Goal: Complete application form

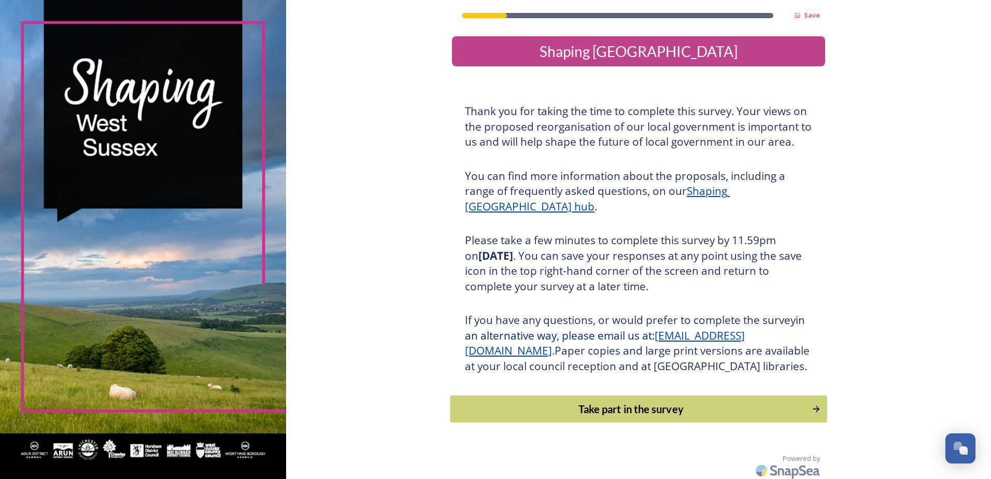
click at [777, 417] on div "Take part in the survey" at bounding box center [631, 409] width 350 height 16
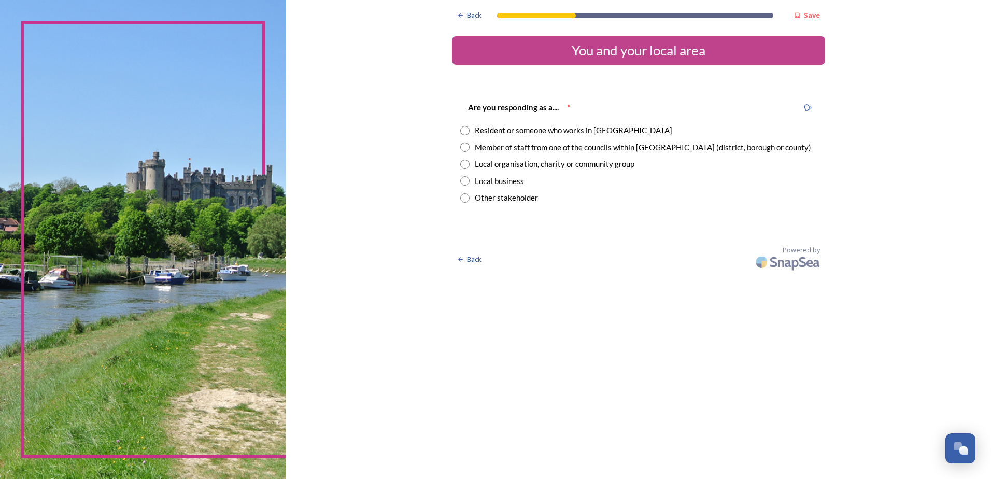
click at [464, 149] on input "radio" at bounding box center [464, 147] width 9 height 9
radio input "true"
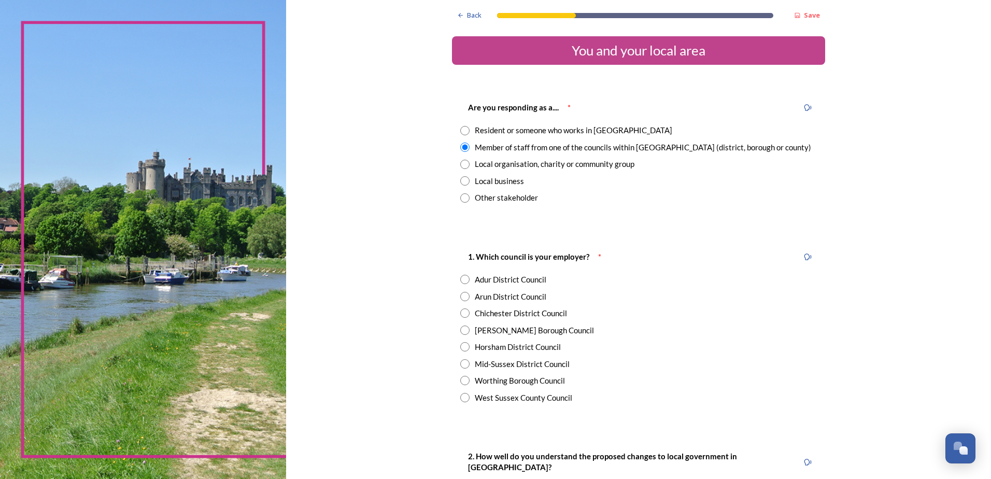
click at [461, 332] on input "radio" at bounding box center [464, 329] width 9 height 9
radio input "true"
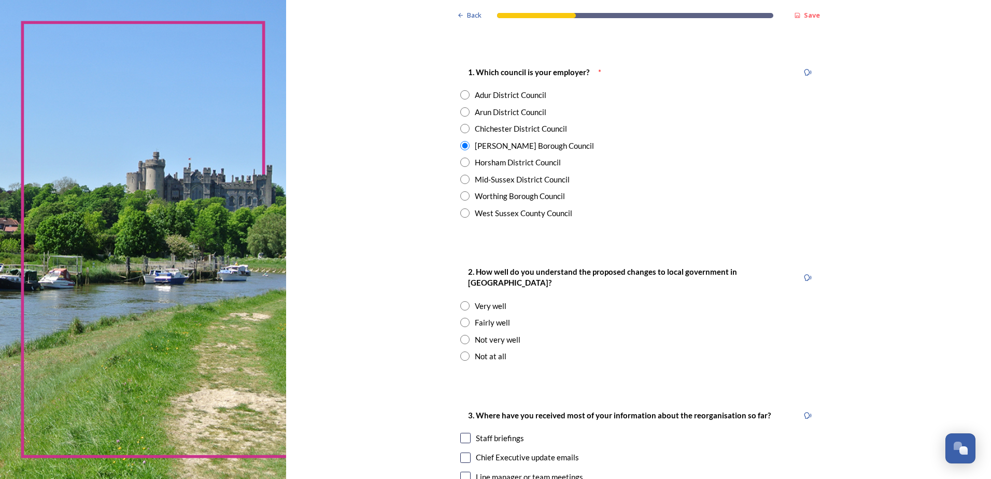
scroll to position [187, 0]
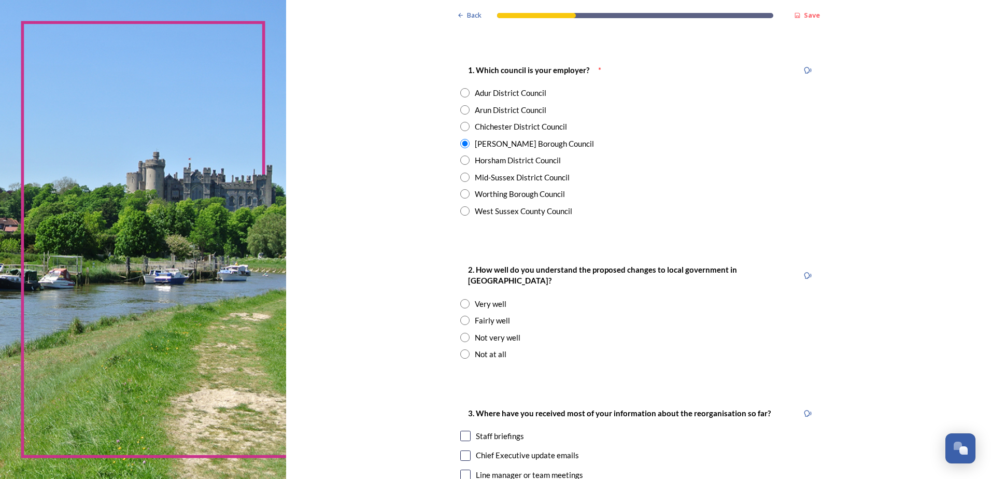
click at [460, 299] on input "radio" at bounding box center [464, 303] width 9 height 9
radio input "true"
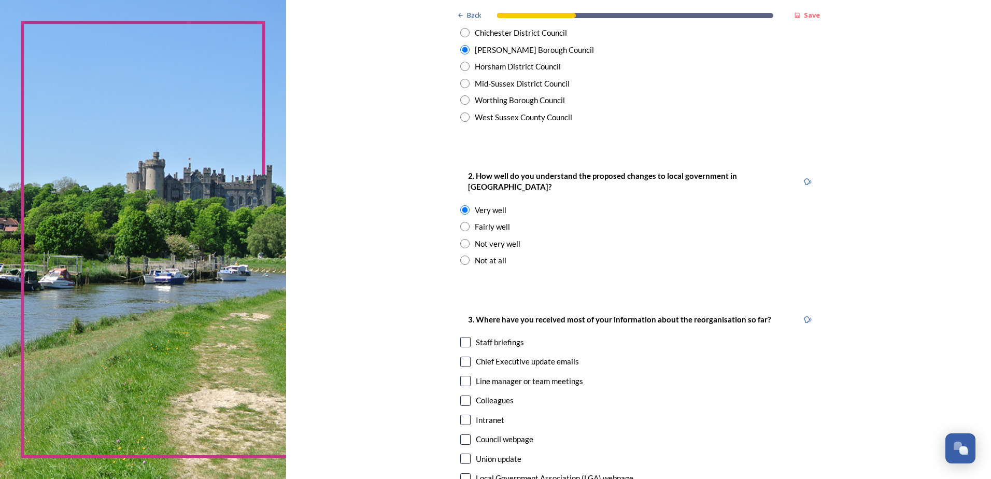
scroll to position [290, 0]
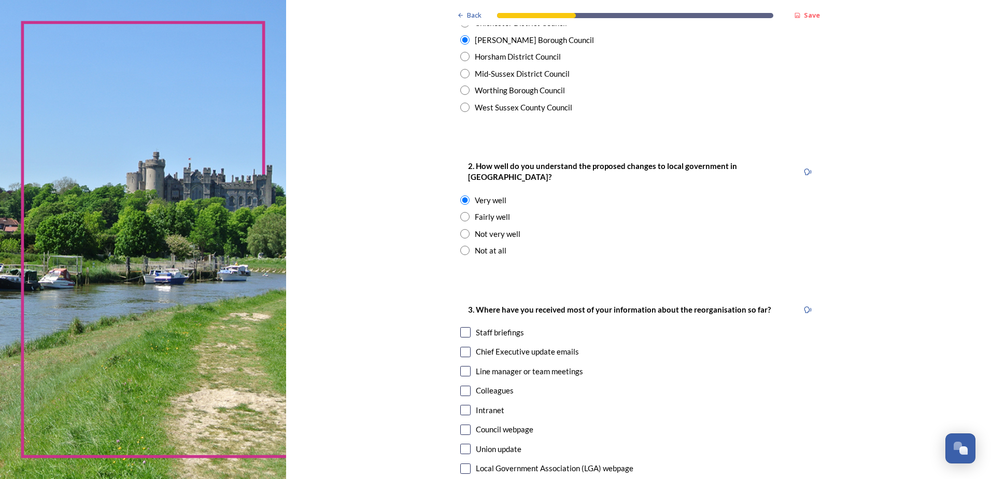
click at [462, 327] on input "checkbox" at bounding box center [465, 332] width 10 height 10
checkbox input "true"
click at [465, 347] on input "checkbox" at bounding box center [465, 352] width 10 height 10
checkbox input "true"
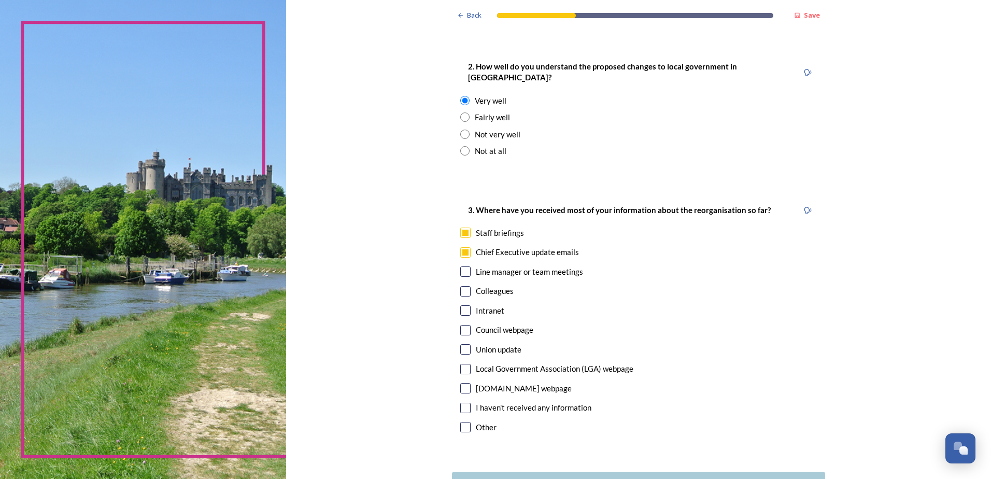
scroll to position [415, 0]
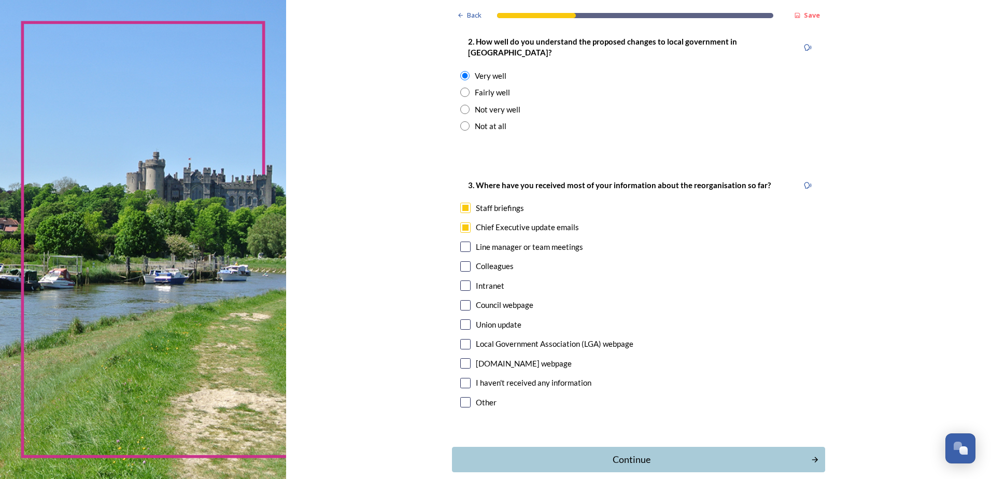
click at [460, 300] on input "checkbox" at bounding box center [465, 305] width 10 height 10
checkbox input "true"
click at [463, 280] on input "checkbox" at bounding box center [465, 285] width 10 height 10
checkbox input "true"
click at [779, 452] on div "Continue" at bounding box center [631, 459] width 351 height 14
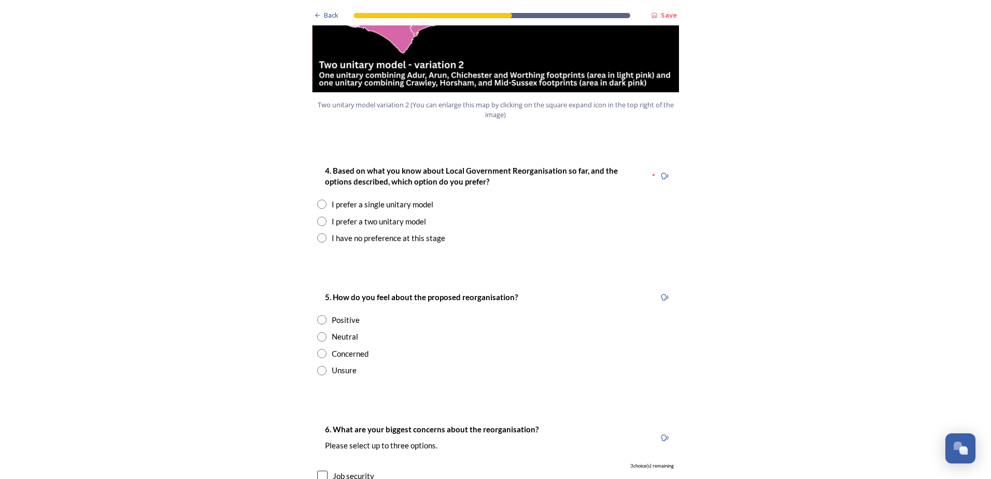
scroll to position [1300, 0]
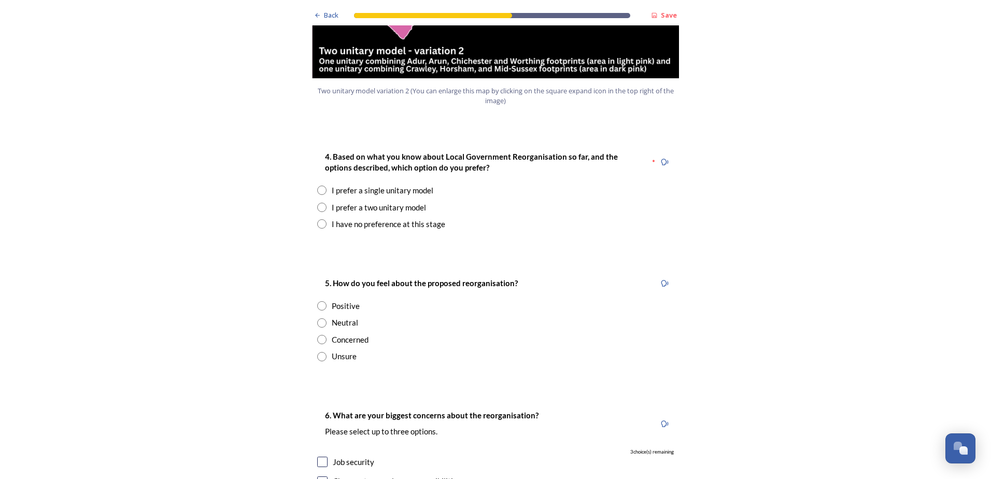
click at [317, 203] on input "radio" at bounding box center [321, 207] width 9 height 9
radio input "true"
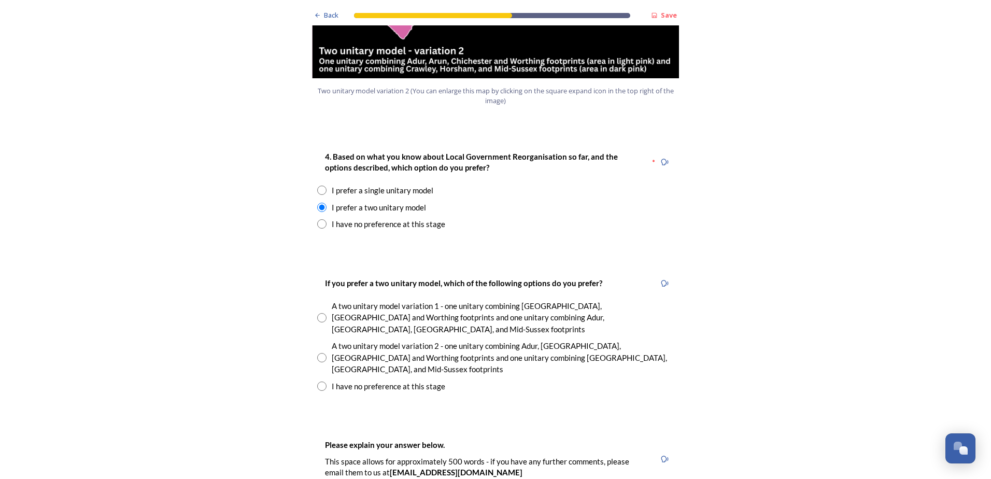
click at [317, 313] on input "radio" at bounding box center [321, 317] width 9 height 9
radio input "true"
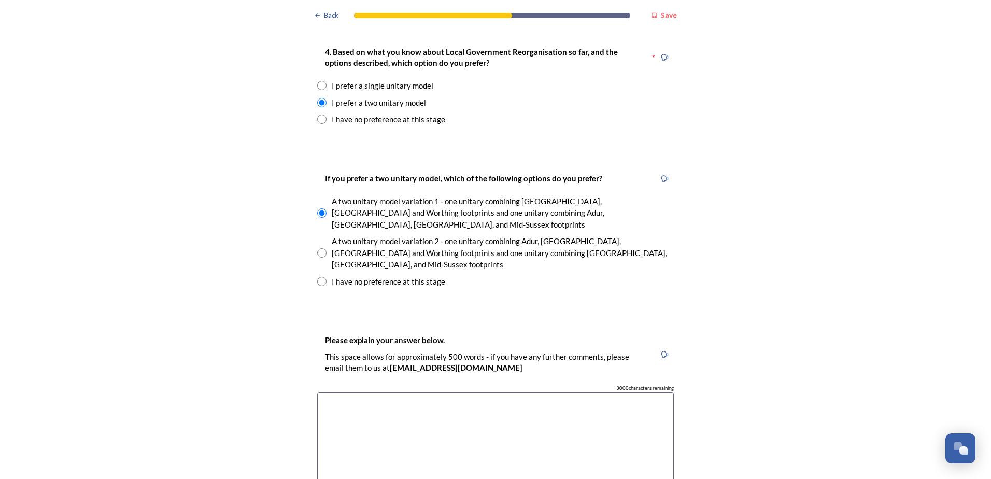
scroll to position [1424, 0]
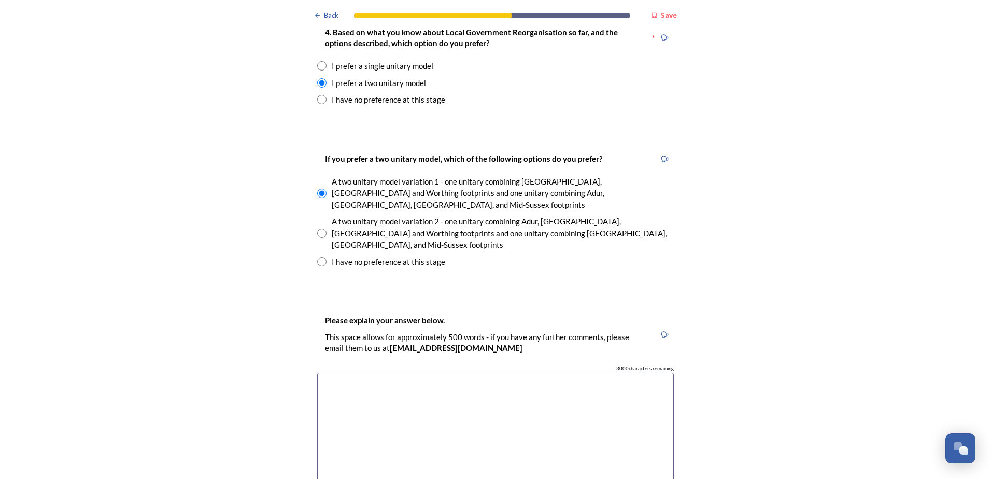
click at [532, 373] on textarea at bounding box center [495, 431] width 357 height 117
type textarea "T"
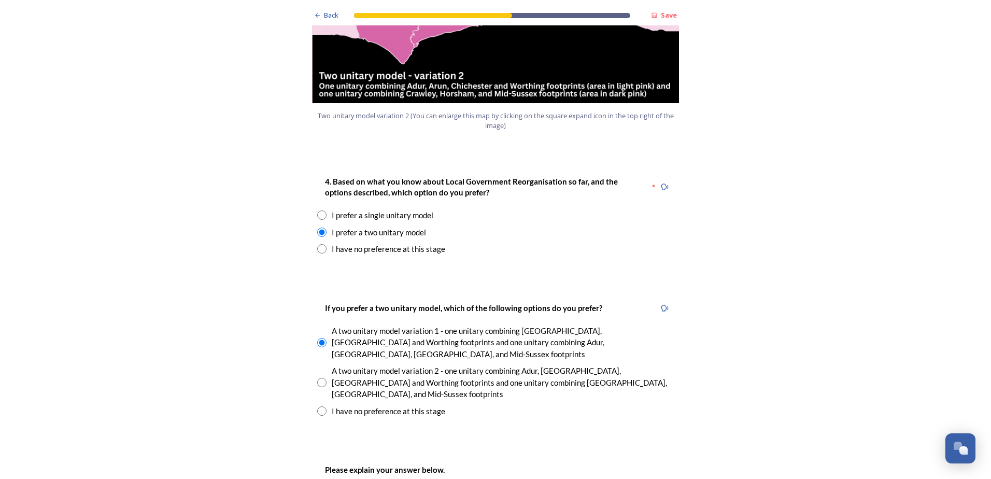
scroll to position [1278, 0]
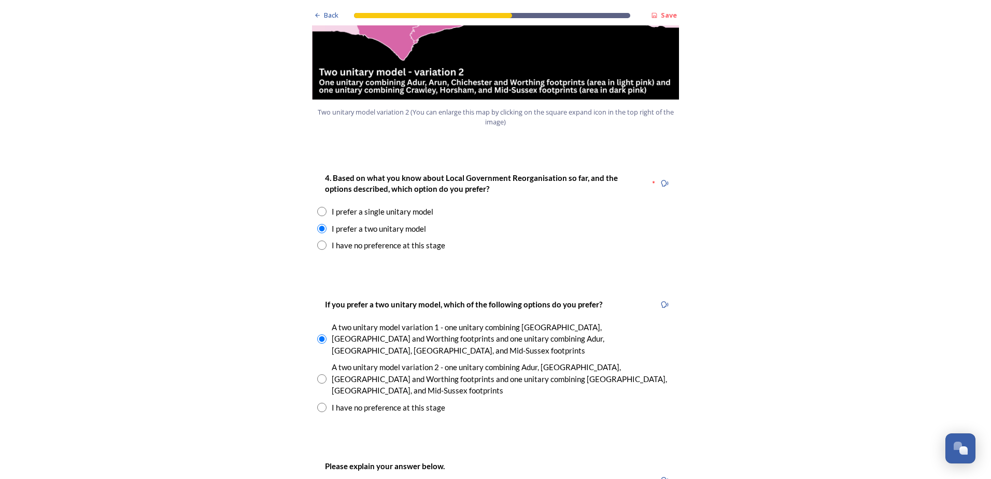
type textarea "Two unitary model variation 2 seems to be the most appropriate model giving the…"
click at [322, 374] on input "radio" at bounding box center [321, 378] width 9 height 9
radio input "true"
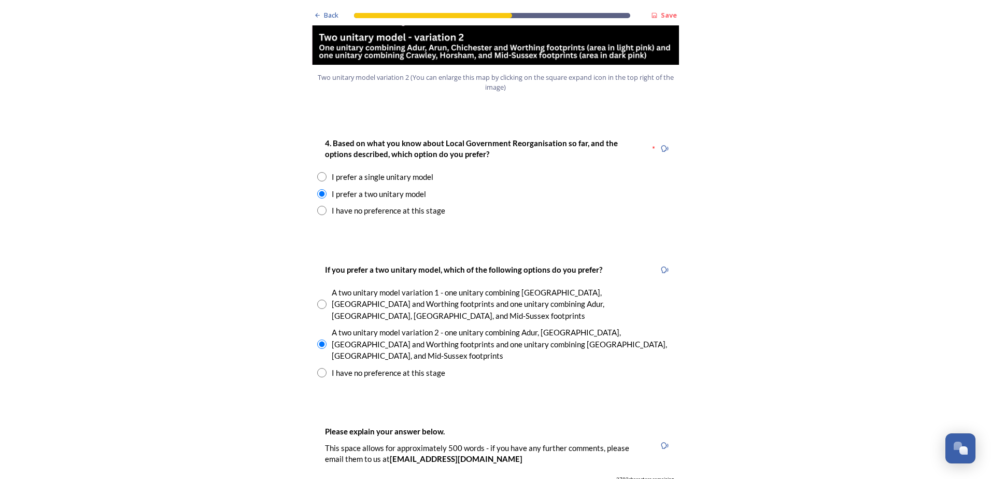
scroll to position [1320, 0]
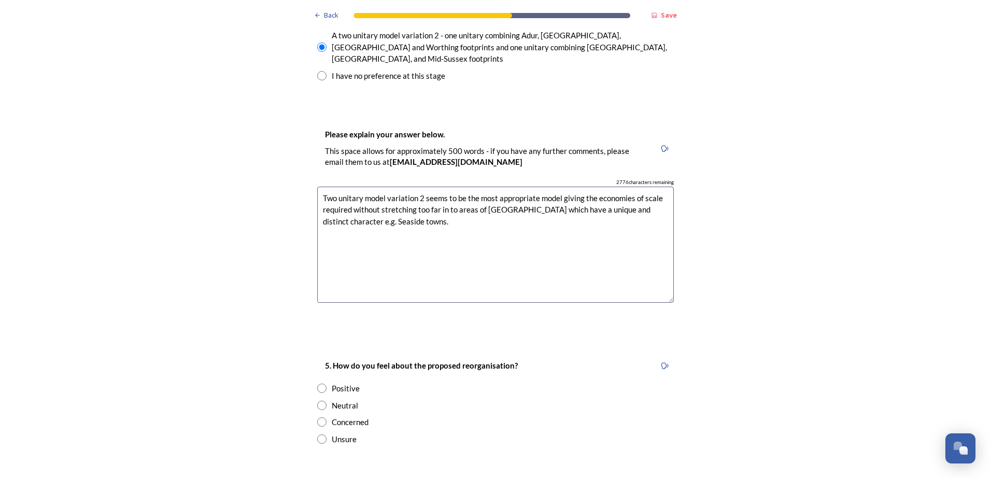
scroll to position [1631, 0]
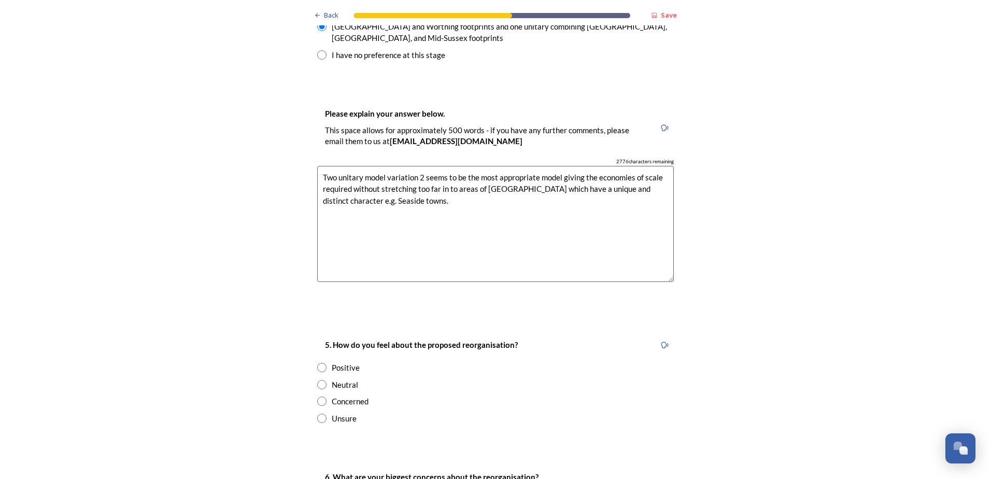
type textarea "Two unitary model variation 2 seems to be the most appropriate model giving the…"
click at [318, 363] on input "radio" at bounding box center [321, 367] width 9 height 9
radio input "true"
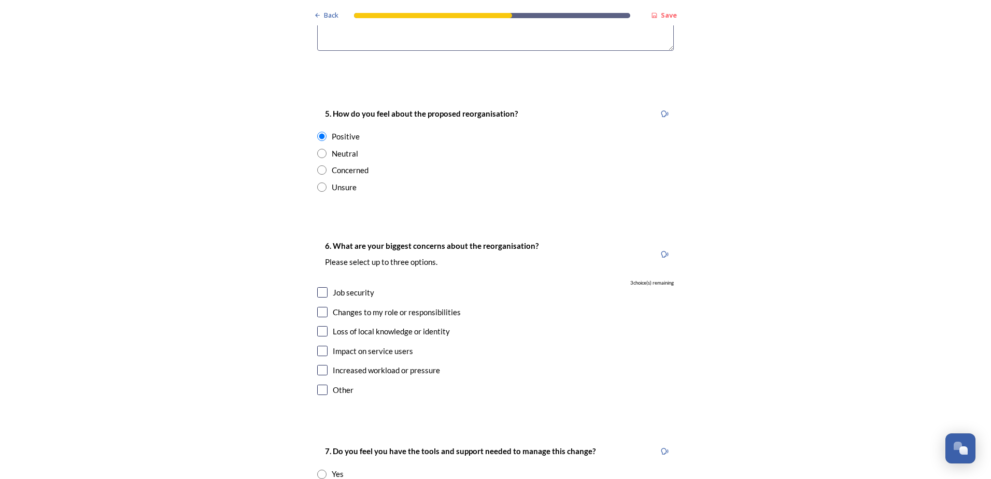
scroll to position [1880, 0]
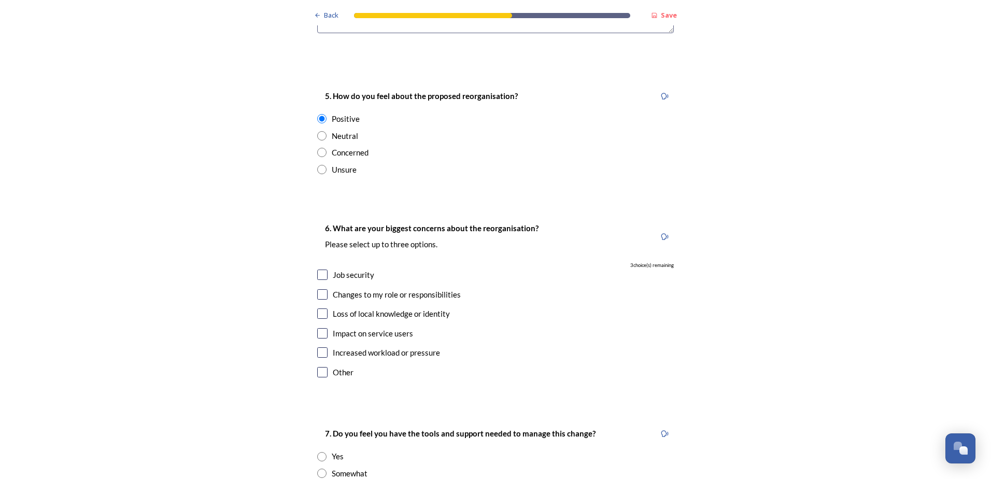
click at [319, 328] on input "checkbox" at bounding box center [322, 333] width 10 height 10
checkbox input "true"
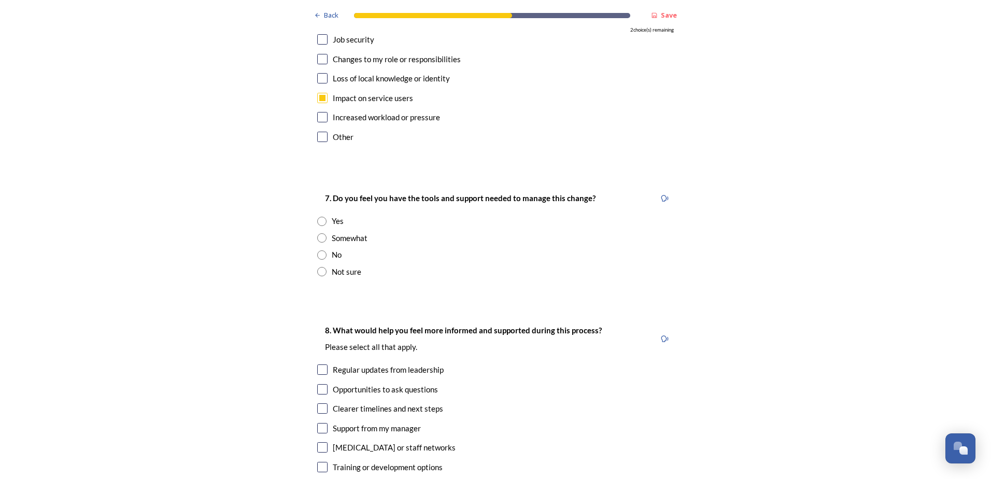
scroll to position [2128, 0]
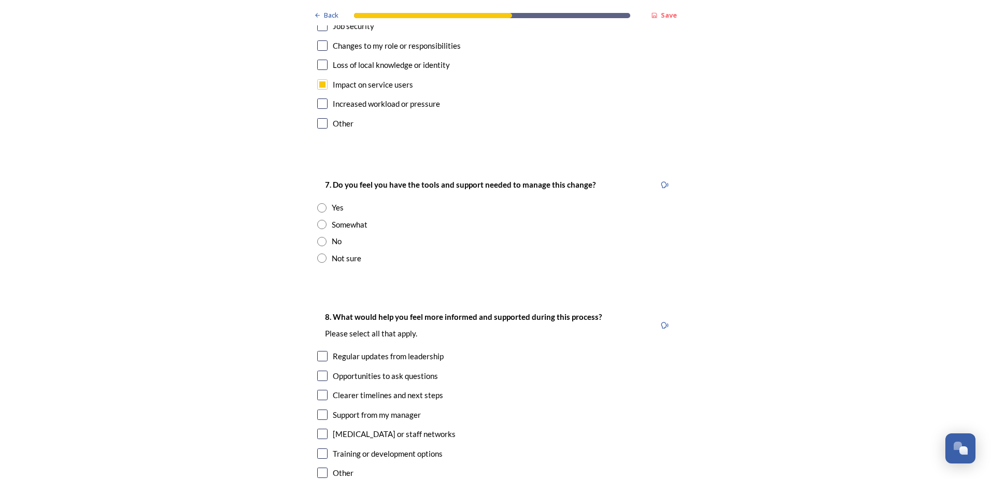
click at [318, 203] on input "radio" at bounding box center [321, 207] width 9 height 9
radio input "true"
click at [320, 448] on input "checkbox" at bounding box center [322, 453] width 10 height 10
checkbox input "true"
click at [321, 351] on input "checkbox" at bounding box center [322, 356] width 10 height 10
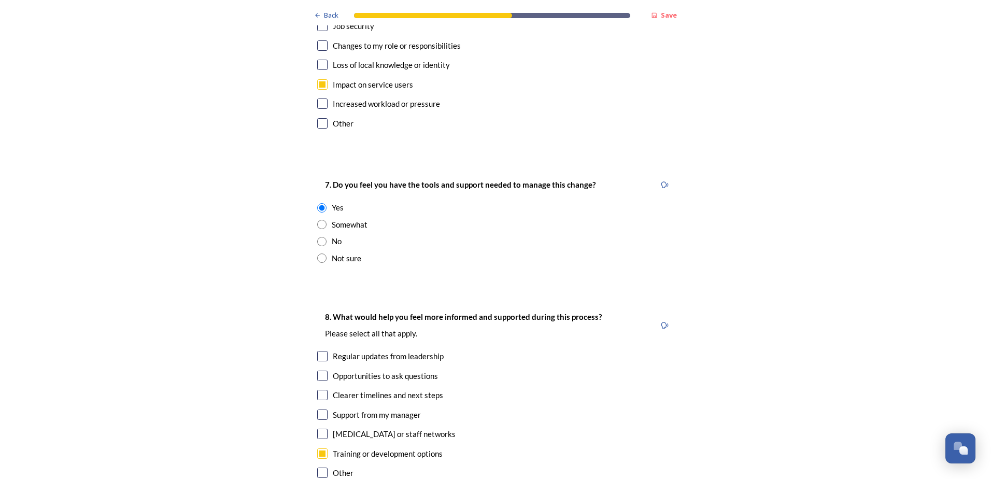
checkbox input "true"
click at [318, 390] on input "checkbox" at bounding box center [322, 395] width 10 height 10
checkbox input "true"
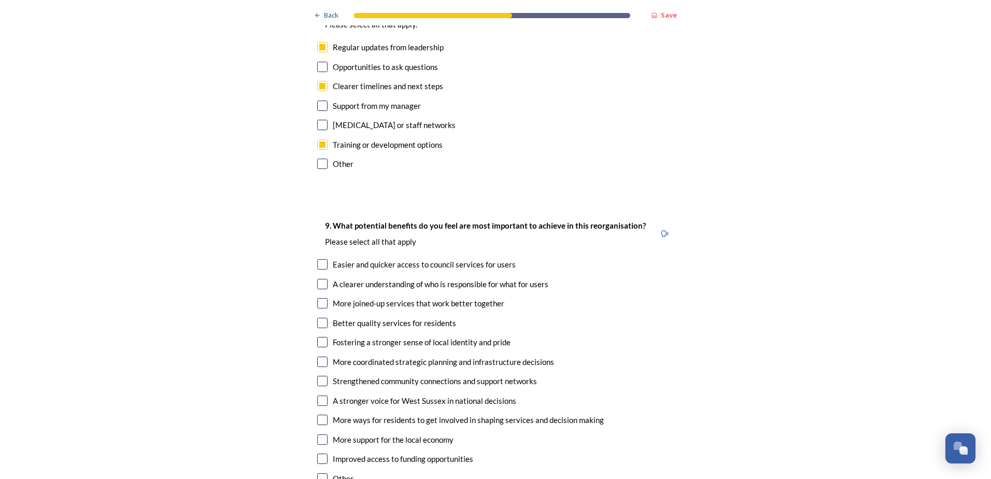
scroll to position [2439, 0]
click at [320, 296] on input "checkbox" at bounding box center [322, 301] width 10 height 10
checkbox input "true"
click at [319, 354] on input "checkbox" at bounding box center [322, 359] width 10 height 10
checkbox input "true"
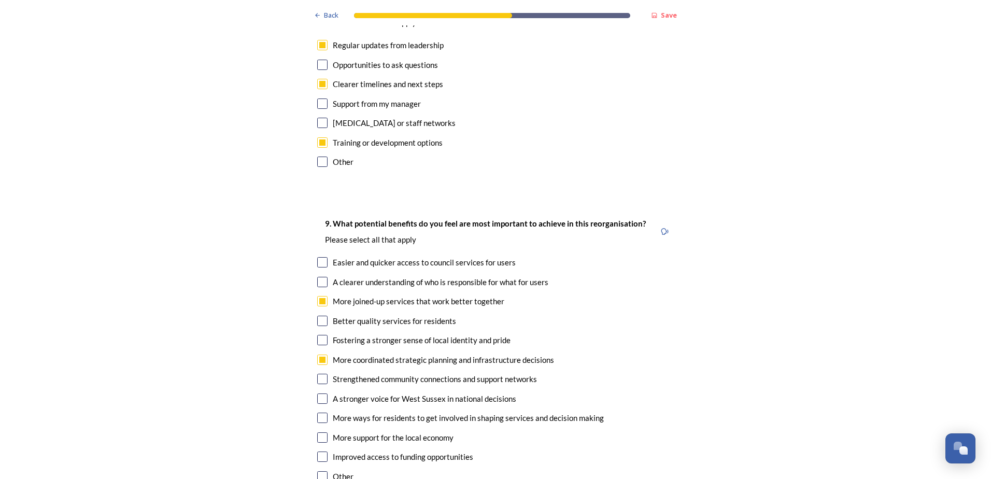
click at [319, 451] on input "checkbox" at bounding box center [322, 456] width 10 height 10
checkbox input "true"
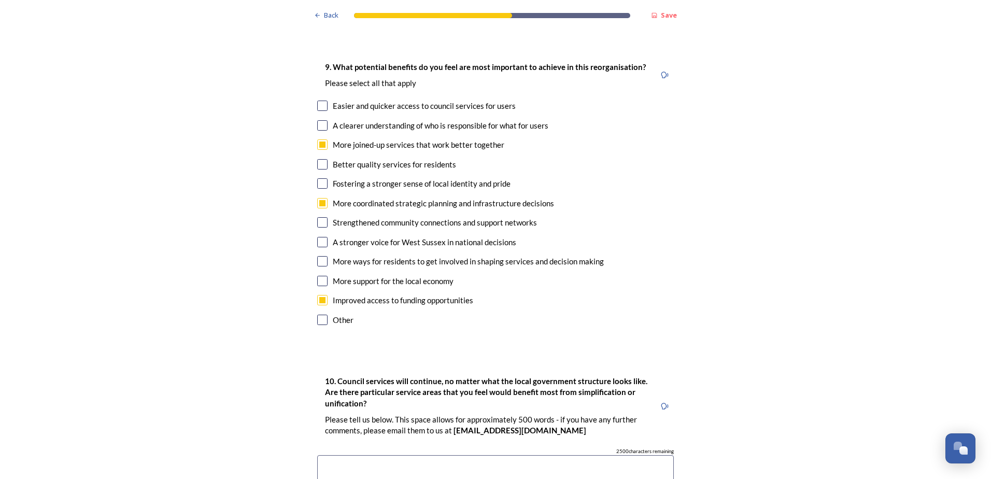
scroll to position [2646, 0]
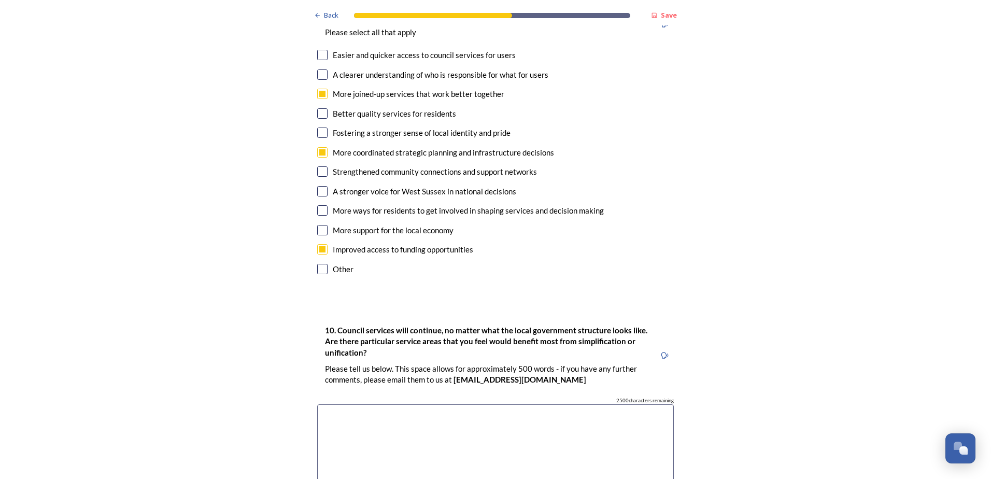
click at [622, 404] on textarea at bounding box center [495, 462] width 357 height 117
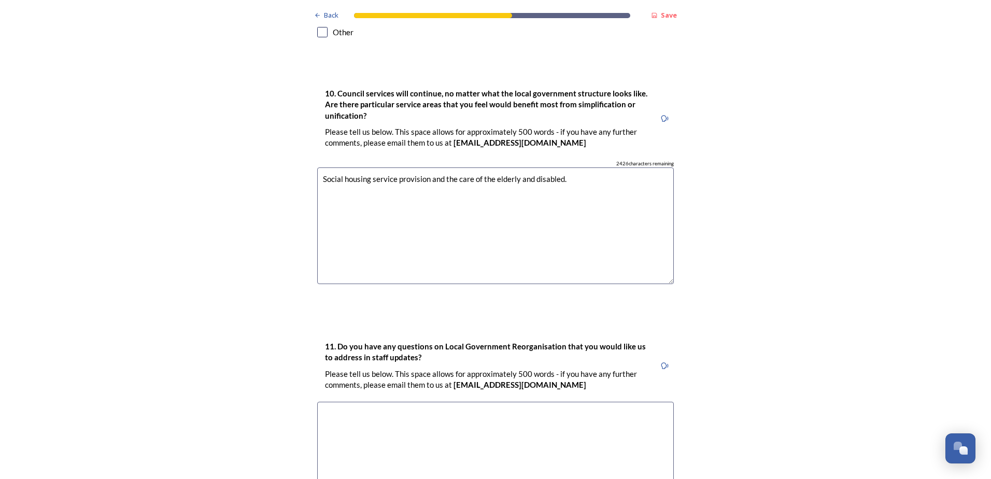
scroll to position [2916, 0]
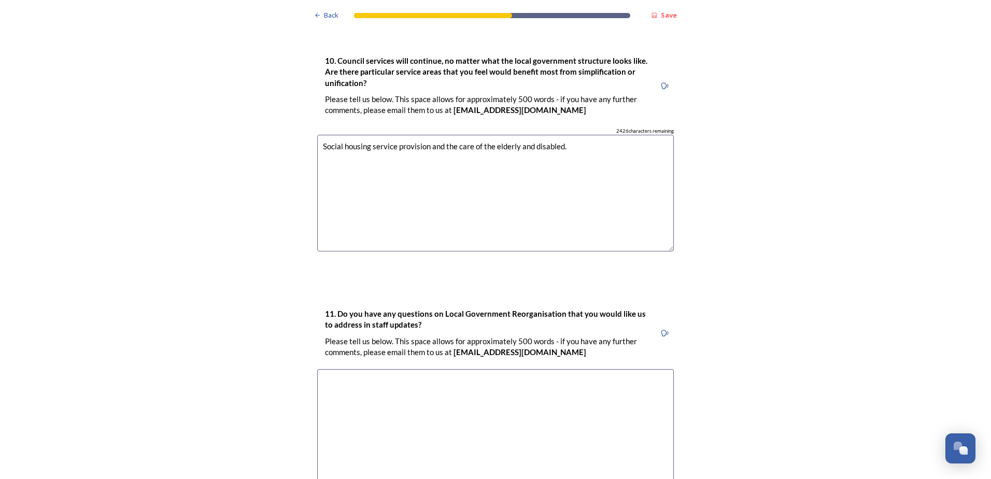
type textarea "Social housing service provision and the care of the elderly and disabled."
click at [568, 369] on textarea at bounding box center [495, 427] width 357 height 117
type textarea "N"
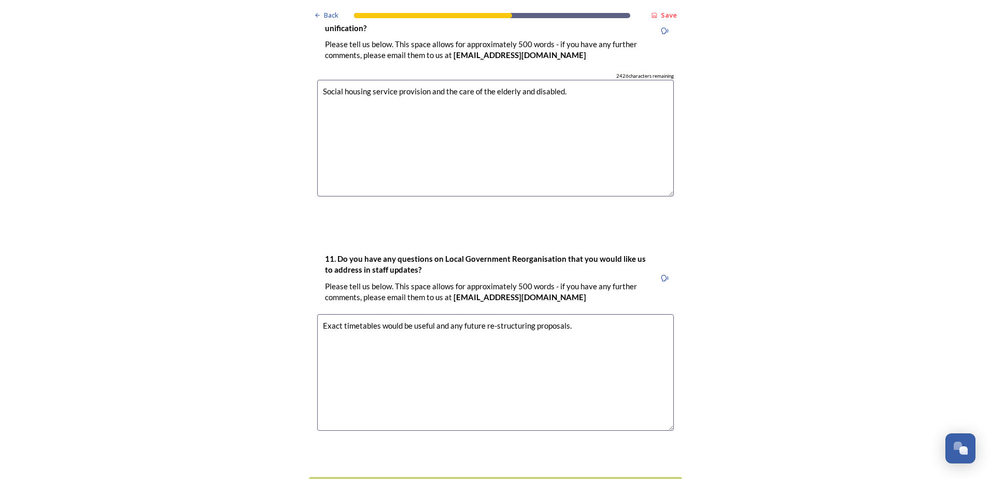
scroll to position [3000, 0]
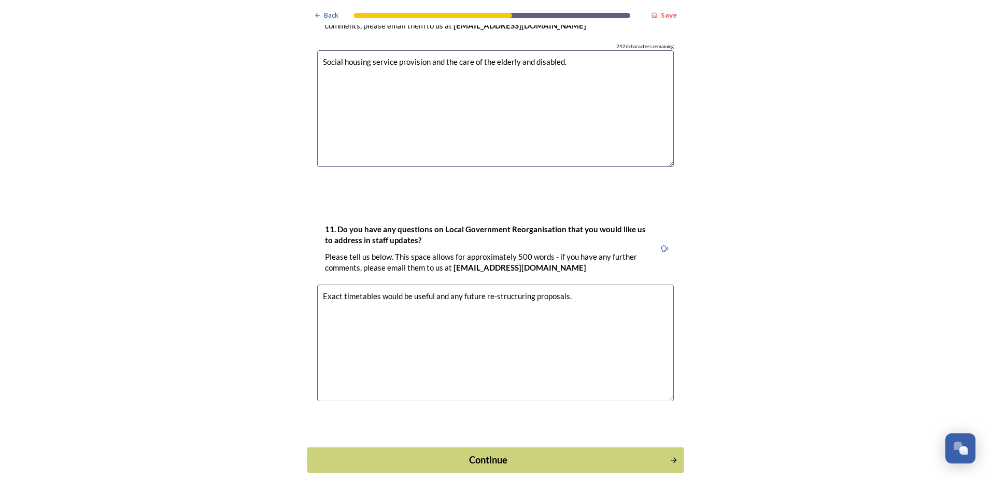
type textarea "Exact timetables would be useful and any future re-structuring proposals."
click at [589, 452] on div "Continue" at bounding box center [488, 459] width 351 height 14
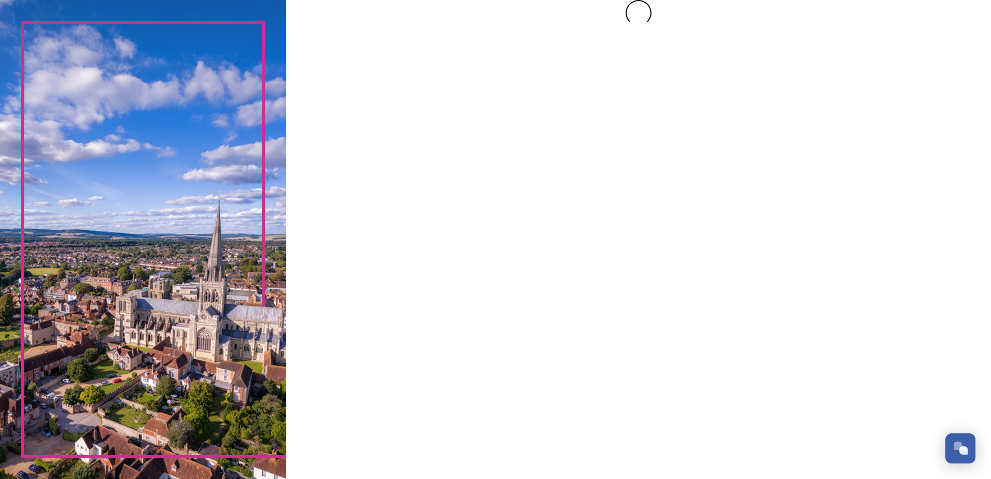
scroll to position [0, 0]
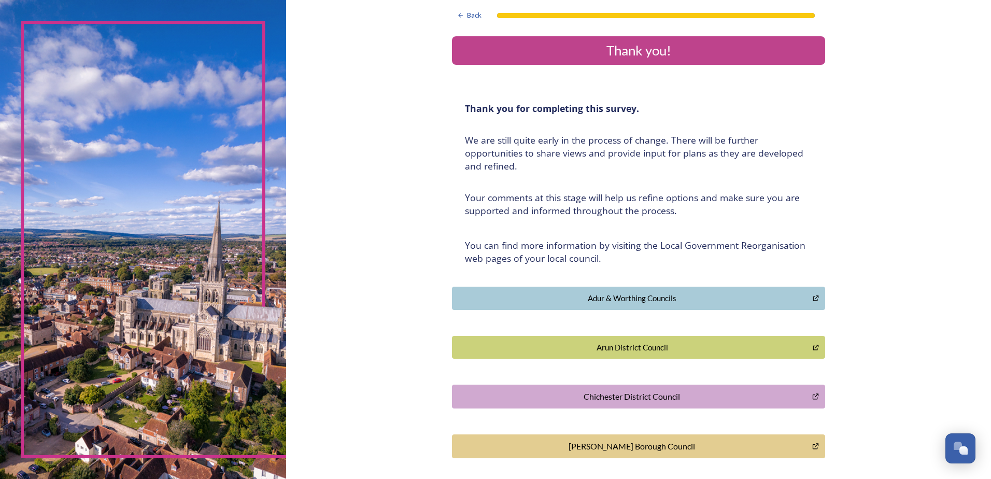
click at [813, 449] on icon "Crawley Borough Council" at bounding box center [816, 446] width 6 height 6
